Goal: Transaction & Acquisition: Purchase product/service

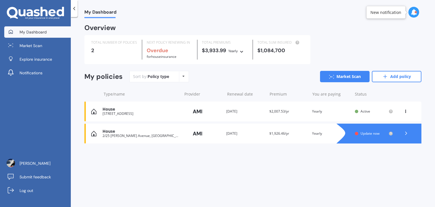
click at [404, 134] on icon at bounding box center [407, 133] width 6 height 6
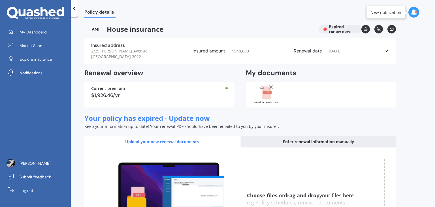
click at [384, 48] on icon at bounding box center [387, 51] width 6 height 6
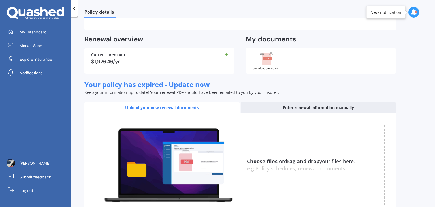
scroll to position [151, 0]
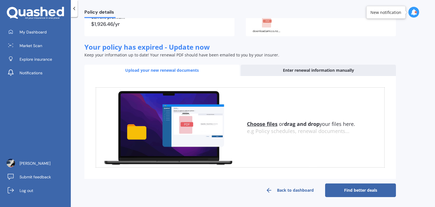
click at [294, 192] on link "Back to dashboard" at bounding box center [289, 190] width 71 height 14
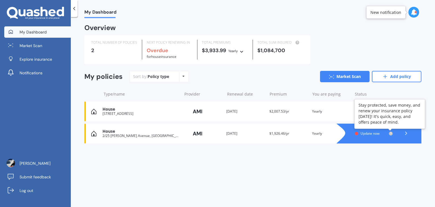
drag, startPoint x: 391, startPoint y: 135, endPoint x: 214, endPoint y: 161, distance: 178.2
click at [214, 161] on div "My Dashboard Overview TOTAL NUMBER OF POLICIES 2 NEXT POLICY RENEWING IN Overdu…" at bounding box center [253, 113] width 364 height 190
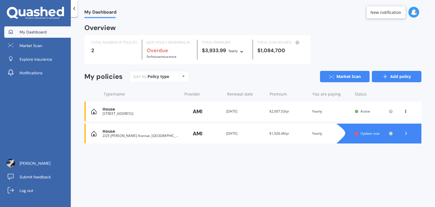
click at [386, 73] on link "Add policy" at bounding box center [397, 76] width 50 height 11
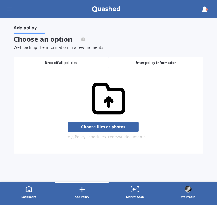
click at [148, 65] on div "Enter policy information" at bounding box center [156, 62] width 95 height 11
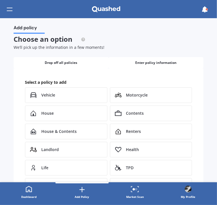
click at [68, 62] on span "Drop off all policies" at bounding box center [61, 63] width 33 height 4
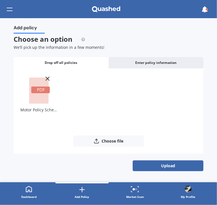
click at [144, 167] on button "Upload" at bounding box center [168, 165] width 71 height 11
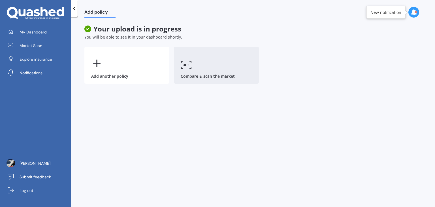
click at [187, 65] on circle at bounding box center [188, 65] width 2 height 2
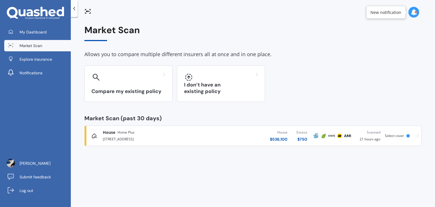
click at [74, 12] on div at bounding box center [74, 8] width 7 height 17
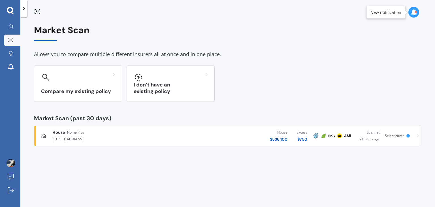
click at [23, 9] on icon at bounding box center [24, 9] width 6 height 6
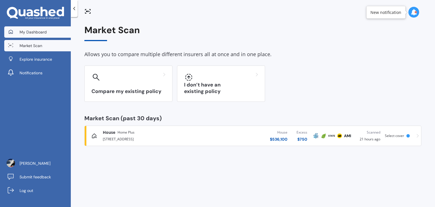
click at [21, 35] on link "My Dashboard" at bounding box center [37, 31] width 67 height 11
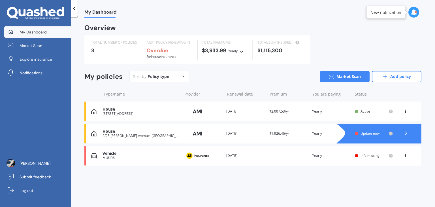
click at [295, 156] on div "Vehicle MUU96 Provider Renewal date [DATE] Premium You are paying Yearly Status…" at bounding box center [252, 156] width 337 height 20
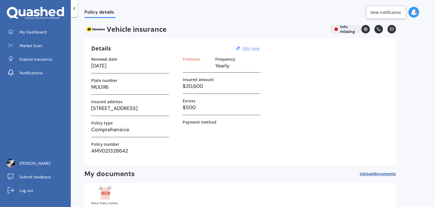
click at [244, 47] on u "Edit now" at bounding box center [251, 48] width 17 height 5
select select "12"
select select "09"
select select "2026"
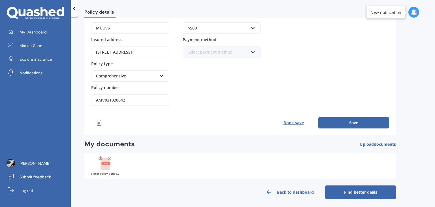
scroll to position [93, 0]
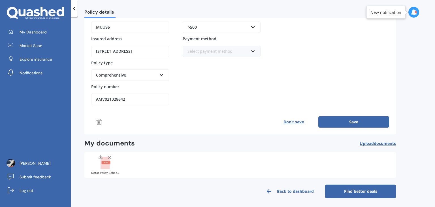
click at [338, 191] on link "Find better deals" at bounding box center [360, 191] width 71 height 14
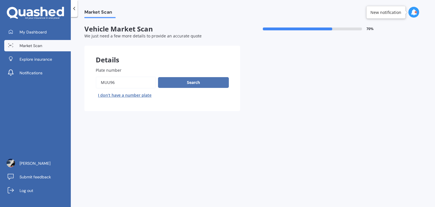
click at [184, 85] on button "Search" at bounding box center [193, 82] width 71 height 11
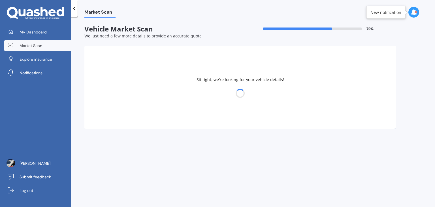
select select "VOLVO"
select select "XC90"
select select "12"
select select "02"
select select "1986"
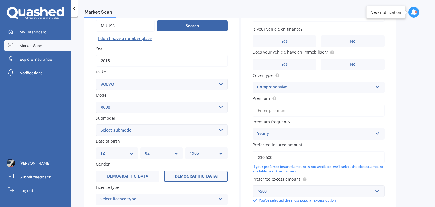
scroll to position [85, 0]
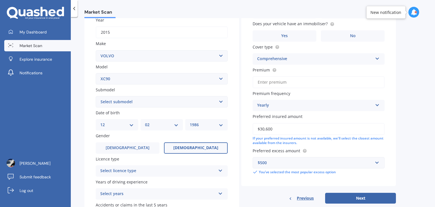
click at [190, 101] on select "Select submodel Diesel turbo Hybrid Petrol non-turbo Petrol Special Edition Pet…" at bounding box center [162, 101] width 132 height 11
select select "DIESEL TURBO"
click at [96, 96] on select "Select submodel Diesel turbo Hybrid Petrol non-turbo Petrol Special Edition Pet…" at bounding box center [162, 101] width 132 height 11
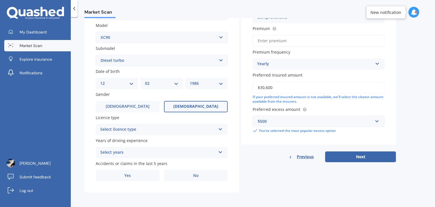
scroll to position [127, 0]
click at [195, 127] on div "Select licence type" at bounding box center [158, 129] width 116 height 7
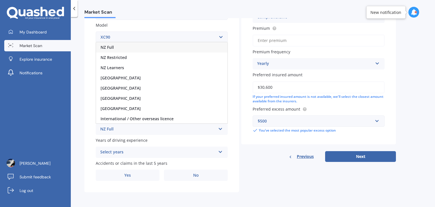
click at [161, 48] on div "NZ Full" at bounding box center [162, 47] width 132 height 10
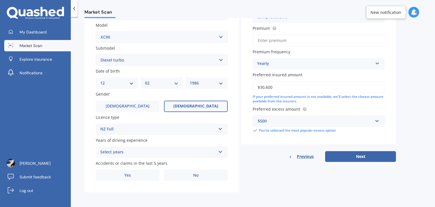
click at [178, 150] on div "Select years" at bounding box center [158, 152] width 116 height 7
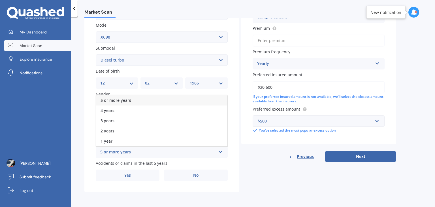
click at [156, 99] on div "5 or more years" at bounding box center [162, 100] width 132 height 10
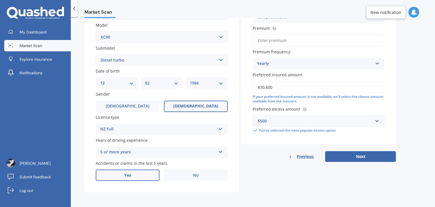
click at [135, 173] on label "Yes" at bounding box center [128, 174] width 64 height 11
click at [0, 0] on input "Yes" at bounding box center [0, 0] width 0 height 0
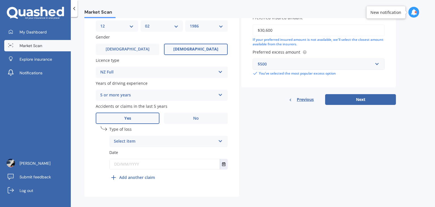
click at [151, 141] on div "Select item" at bounding box center [165, 141] width 102 height 7
click at [243, 135] on div "Details Plate number Search I don’t have a number plate Year [DATE] Make Select…" at bounding box center [240, 29] width 312 height 335
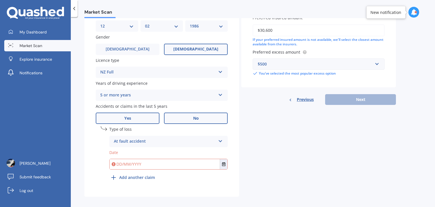
click at [197, 118] on span "No" at bounding box center [196, 118] width 6 height 5
click at [0, 0] on input "No" at bounding box center [0, 0] width 0 height 0
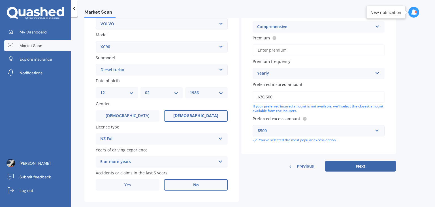
scroll to position [127, 0]
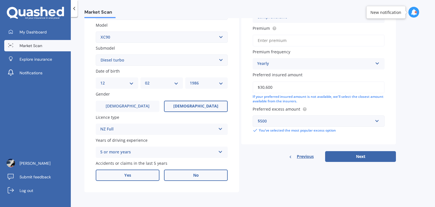
click at [143, 175] on label "Yes" at bounding box center [128, 174] width 64 height 11
click at [0, 0] on input "Yes" at bounding box center [0, 0] width 0 height 0
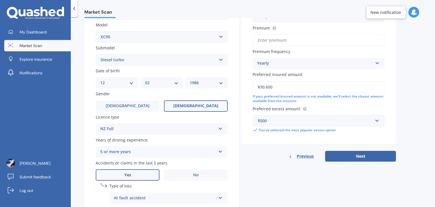
click at [185, 198] on div "At fault accident" at bounding box center [165, 198] width 102 height 7
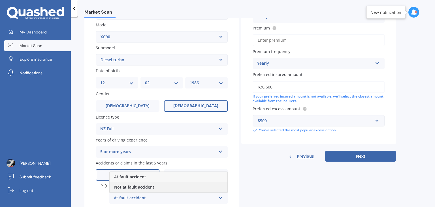
click at [174, 184] on div "Not at fault accident" at bounding box center [169, 187] width 118 height 10
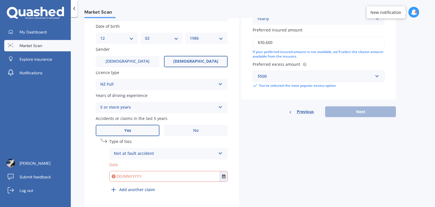
scroll to position [188, 0]
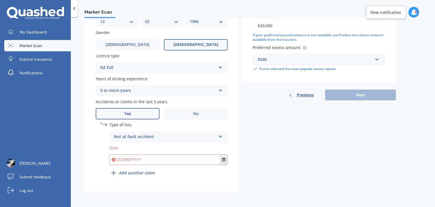
click at [225, 162] on button "Select date" at bounding box center [224, 159] width 8 height 10
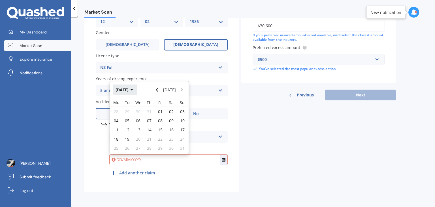
click at [132, 90] on button "[DATE]" at bounding box center [125, 89] width 24 height 10
click at [158, 92] on button "Navigate back" at bounding box center [157, 89] width 7 height 10
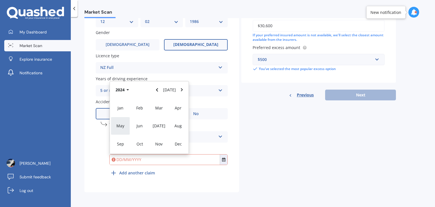
click at [122, 128] on span "May" at bounding box center [120, 125] width 8 height 5
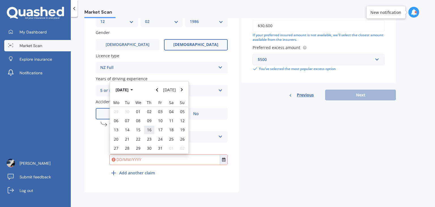
click at [148, 130] on span "16" at bounding box center [149, 129] width 5 height 5
type input "[DATE]"
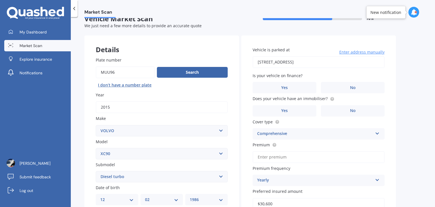
scroll to position [0, 0]
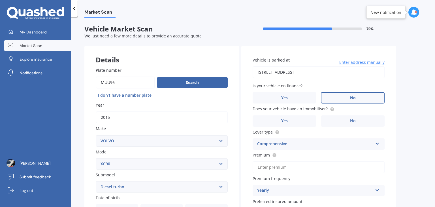
click at [346, 99] on label "No" at bounding box center [353, 97] width 64 height 11
click at [0, 0] on input "No" at bounding box center [0, 0] width 0 height 0
click at [345, 118] on label "No" at bounding box center [353, 120] width 64 height 11
click at [0, 0] on input "No" at bounding box center [0, 0] width 0 height 0
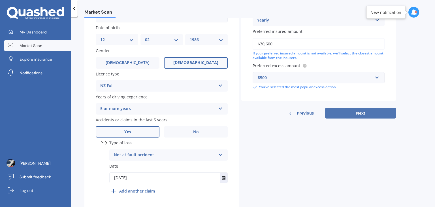
click at [358, 115] on button "Next" at bounding box center [360, 113] width 71 height 11
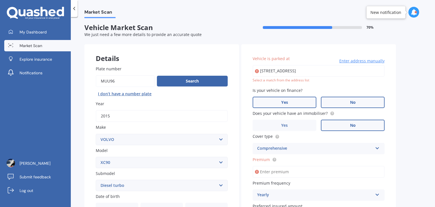
scroll to position [0, 0]
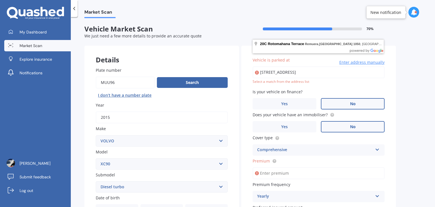
type input "[STREET_ADDRESS]"
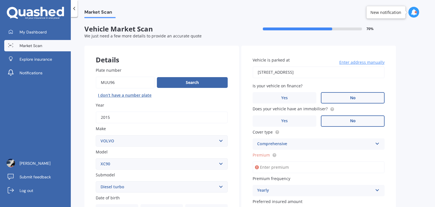
scroll to position [85, 0]
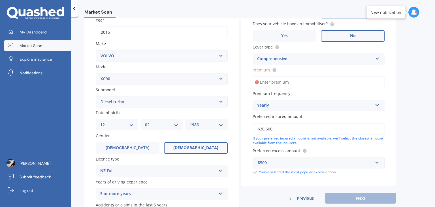
click at [297, 80] on input "Premium" at bounding box center [319, 82] width 132 height 12
type input "$2,007.53"
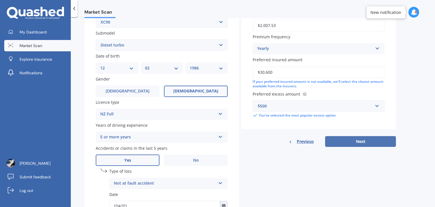
click at [351, 140] on button "Next" at bounding box center [360, 141] width 71 height 11
select select "12"
select select "02"
select select "1986"
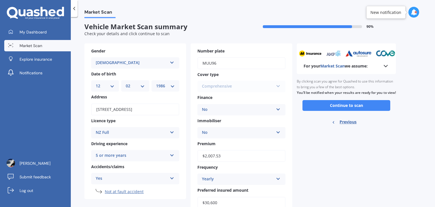
scroll to position [0, 0]
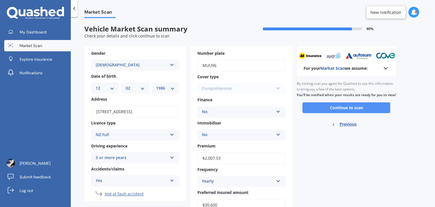
click at [331, 112] on button "Continue to scan" at bounding box center [347, 107] width 88 height 11
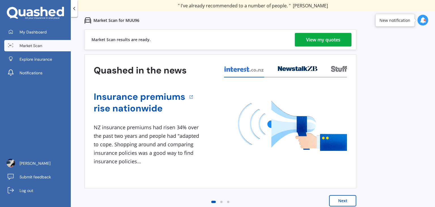
click at [310, 40] on div "View my quotes" at bounding box center [323, 40] width 34 height 14
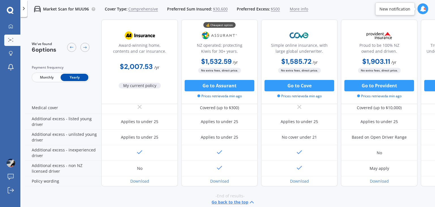
scroll to position [279, 0]
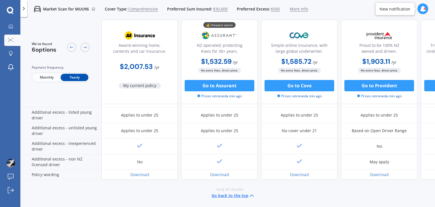
click at [230, 192] on button "Go back to the top" at bounding box center [234, 195] width 44 height 7
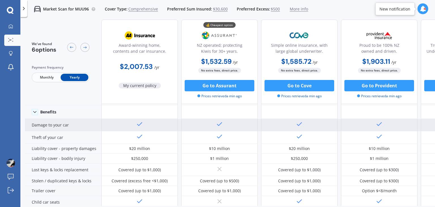
scroll to position [0, 0]
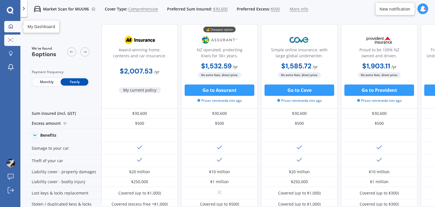
click at [11, 29] on link "My Dashboard" at bounding box center [12, 26] width 16 height 11
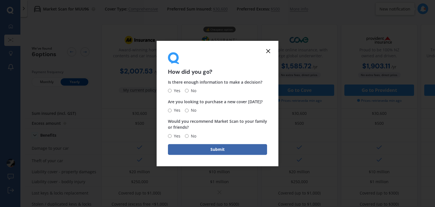
click at [176, 90] on span "Yes" at bounding box center [176, 90] width 9 height 7
click at [172, 90] on input "Yes" at bounding box center [170, 91] width 4 height 4
radio input "true"
click at [188, 112] on label "No" at bounding box center [190, 110] width 11 height 7
click at [188, 112] on input "No" at bounding box center [187, 111] width 4 height 4
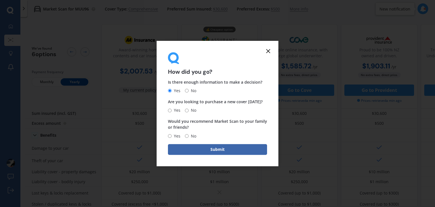
radio input "true"
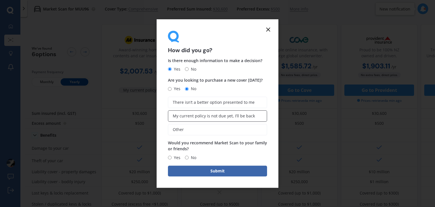
click at [222, 116] on span "My current policy is not due yet, I’ll be back" at bounding box center [214, 116] width 82 height 5
click at [0, 0] on input "My current policy is not due yet, I’ll be back" at bounding box center [0, 0] width 0 height 0
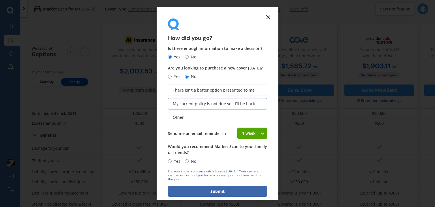
click at [241, 135] on div "1 week" at bounding box center [248, 133] width 23 height 11
drag, startPoint x: 251, startPoint y: 163, endPoint x: 251, endPoint y: 173, distance: 9.7
click at [251, 173] on div "1 week 2 weeks 3 weeks 4 weeks" at bounding box center [252, 159] width 30 height 41
click at [254, 128] on div "1 week" at bounding box center [248, 133] width 23 height 11
click at [255, 172] on div "4 weeks" at bounding box center [252, 175] width 29 height 10
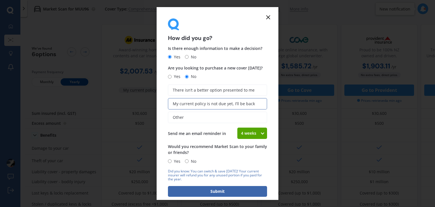
click at [174, 162] on span "Yes" at bounding box center [176, 161] width 9 height 7
click at [172, 162] on input "Yes" at bounding box center [170, 161] width 4 height 4
radio input "true"
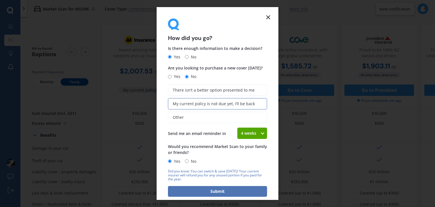
click at [201, 191] on button "Submit" at bounding box center [217, 191] width 99 height 11
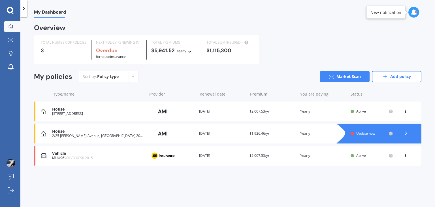
click at [407, 156] on icon at bounding box center [406, 154] width 4 height 3
click at [256, 177] on div "Overview TOTAL NUMBER OF POLICIES 3 NEXT POLICY RENEWING IN Overdue for House i…" at bounding box center [228, 102] width 388 height 154
click at [250, 158] on span "$2,007.53/yr" at bounding box center [260, 155] width 20 height 5
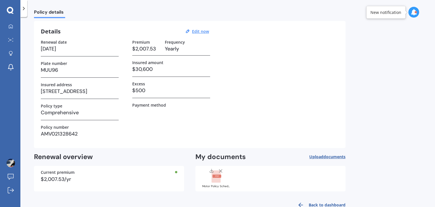
scroll to position [32, 0]
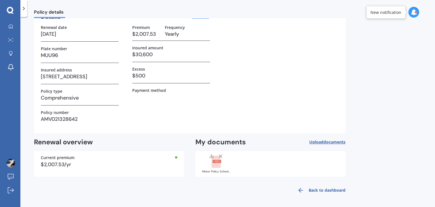
click at [313, 192] on link "Back to dashboard" at bounding box center [320, 190] width 52 height 14
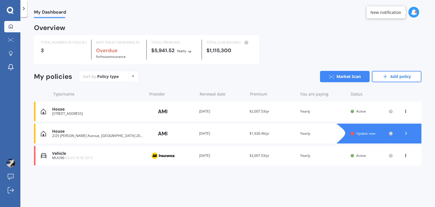
click at [217, 155] on div "Renewal date [DATE]" at bounding box center [222, 156] width 46 height 6
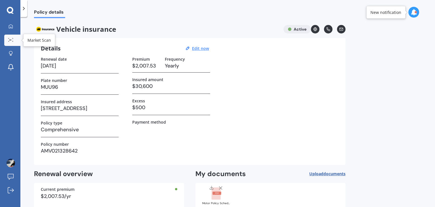
click at [13, 39] on div at bounding box center [11, 40] width 9 height 4
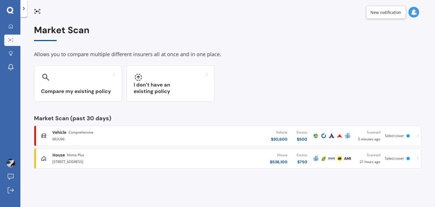
click at [80, 137] on div "MUU96" at bounding box center [114, 138] width 124 height 7
